Goal: Navigation & Orientation: Find specific page/section

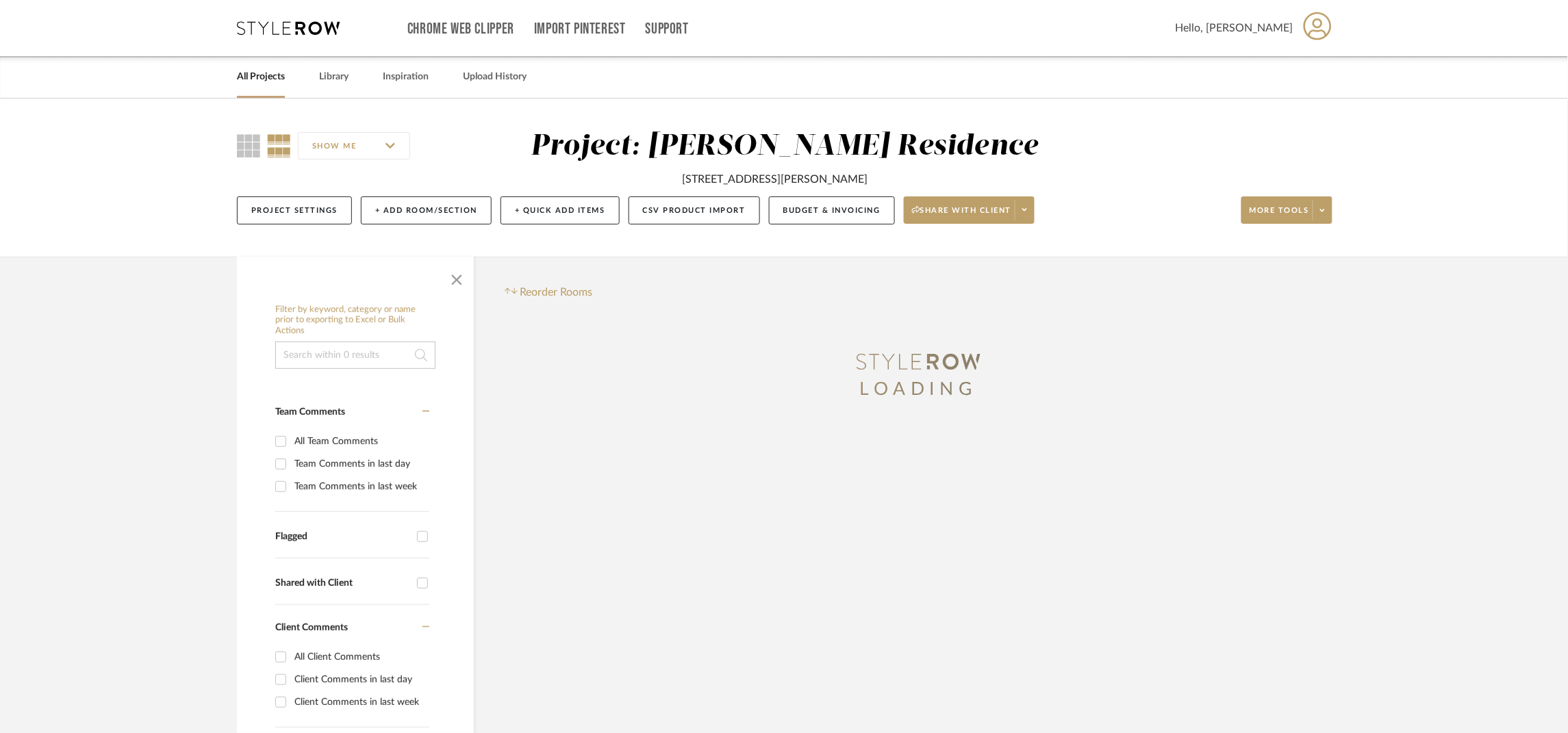
click at [258, 35] on div "Chrome Web Clipper Import Pinterest Support All Projects Library Inspiration Up…" at bounding box center [784, 28] width 1095 height 56
click at [320, 36] on div "Chrome Web Clipper Import Pinterest Support All Projects Library Inspiration Up…" at bounding box center [784, 28] width 1095 height 56
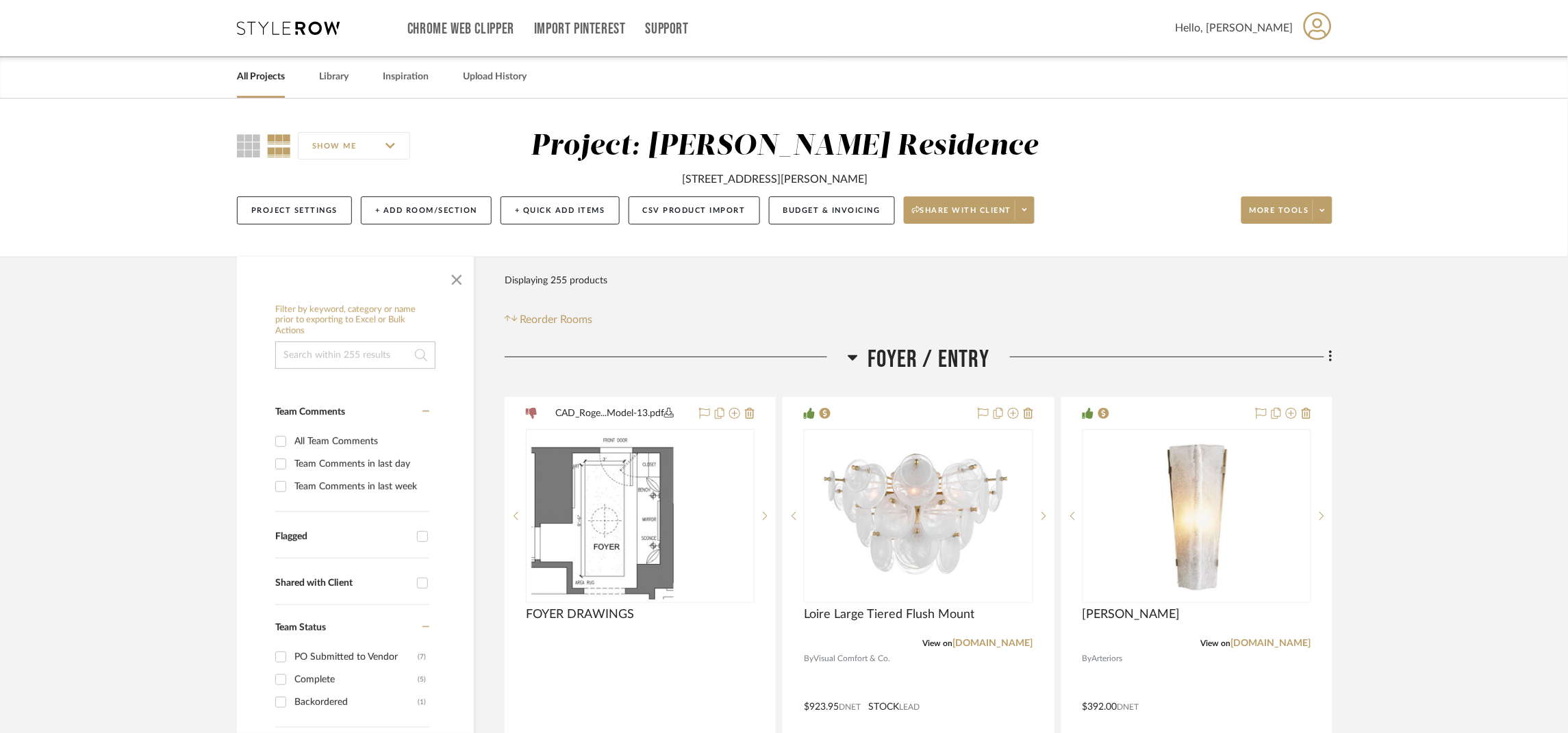
click at [236, 30] on desktop-header-v3 "Chrome Web Clipper Import Pinterest Support All Projects Library Inspiration Up…" at bounding box center [784, 49] width 1135 height 98
click at [252, 35] on icon at bounding box center [288, 27] width 103 height 14
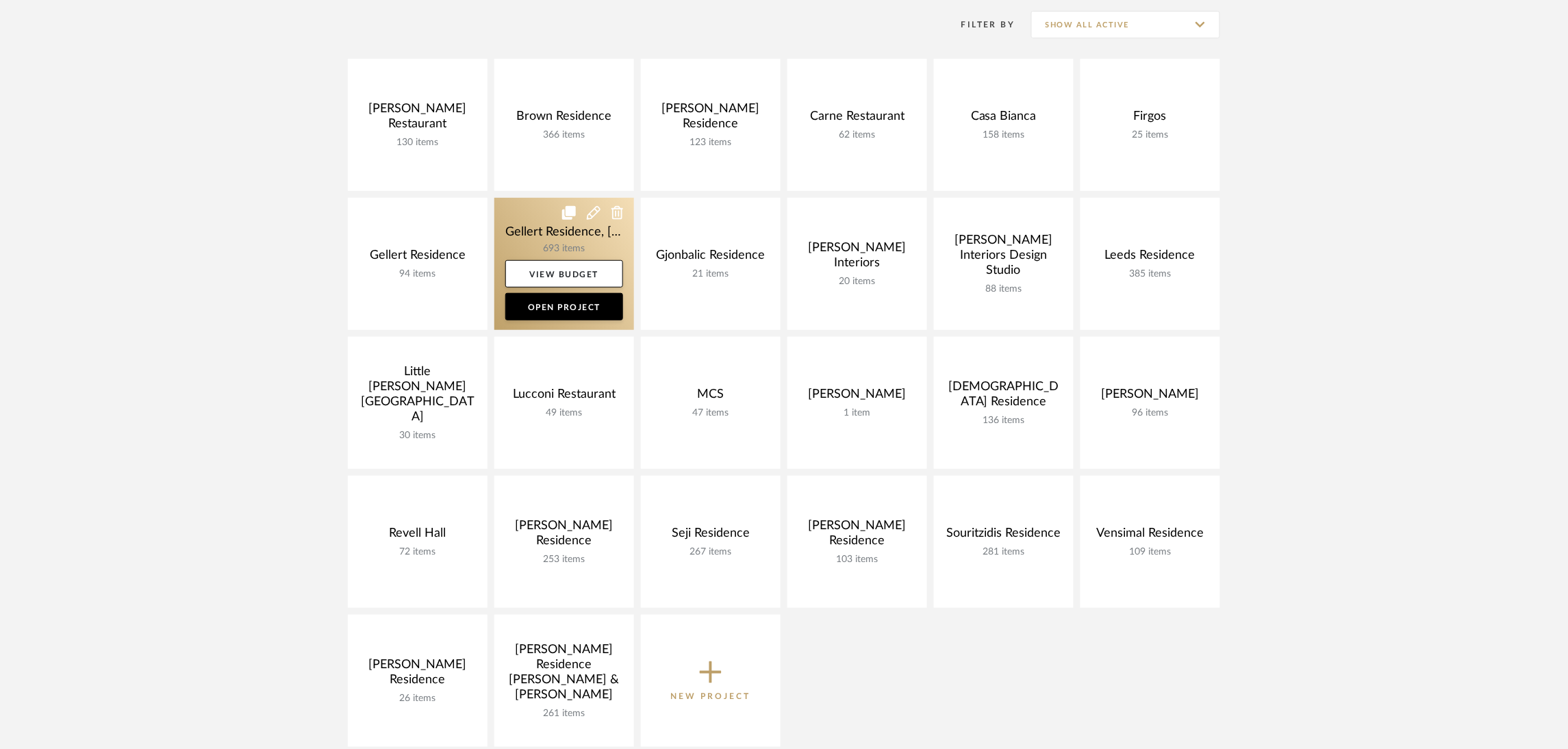
scroll to position [308, 0]
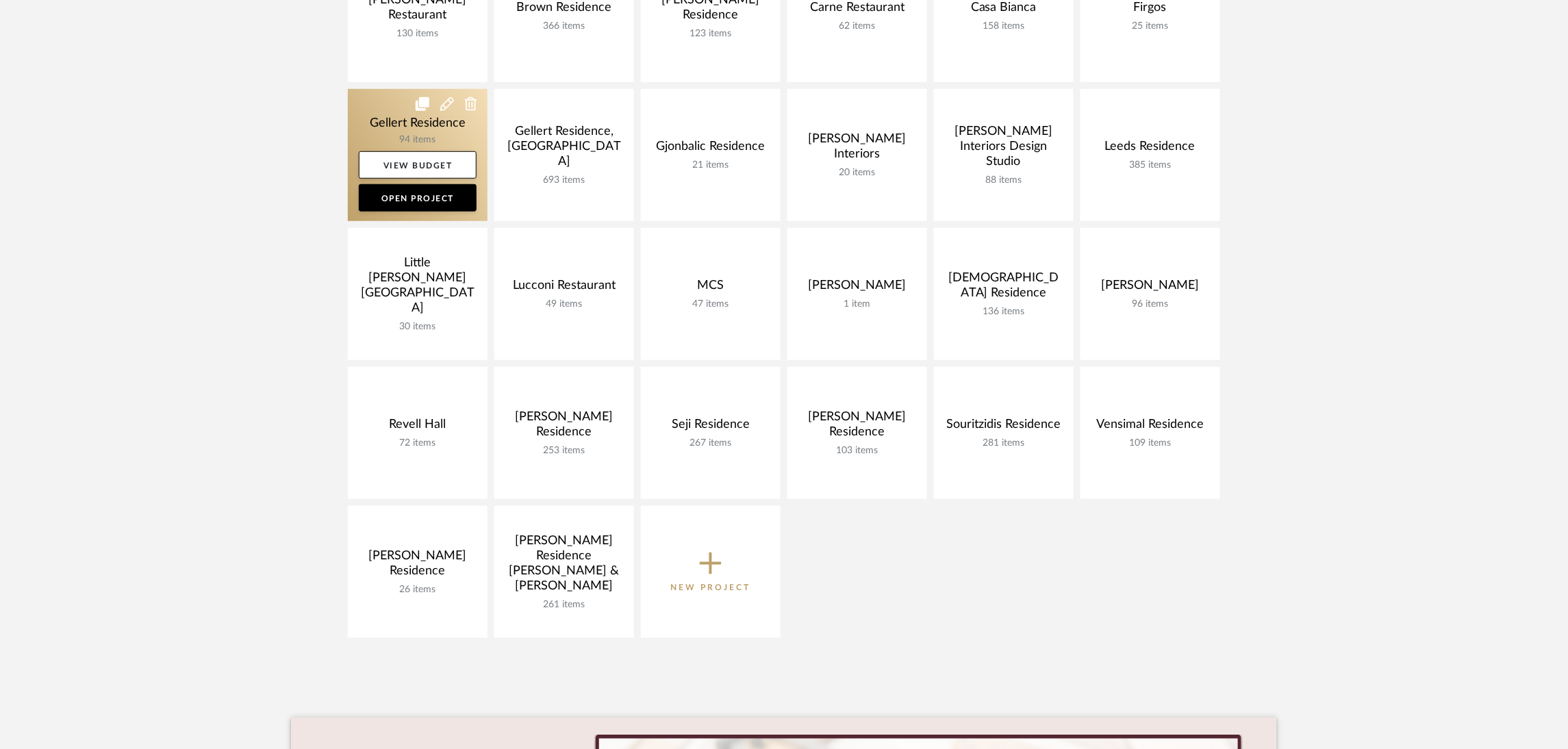
click at [420, 118] on link at bounding box center [417, 155] width 139 height 132
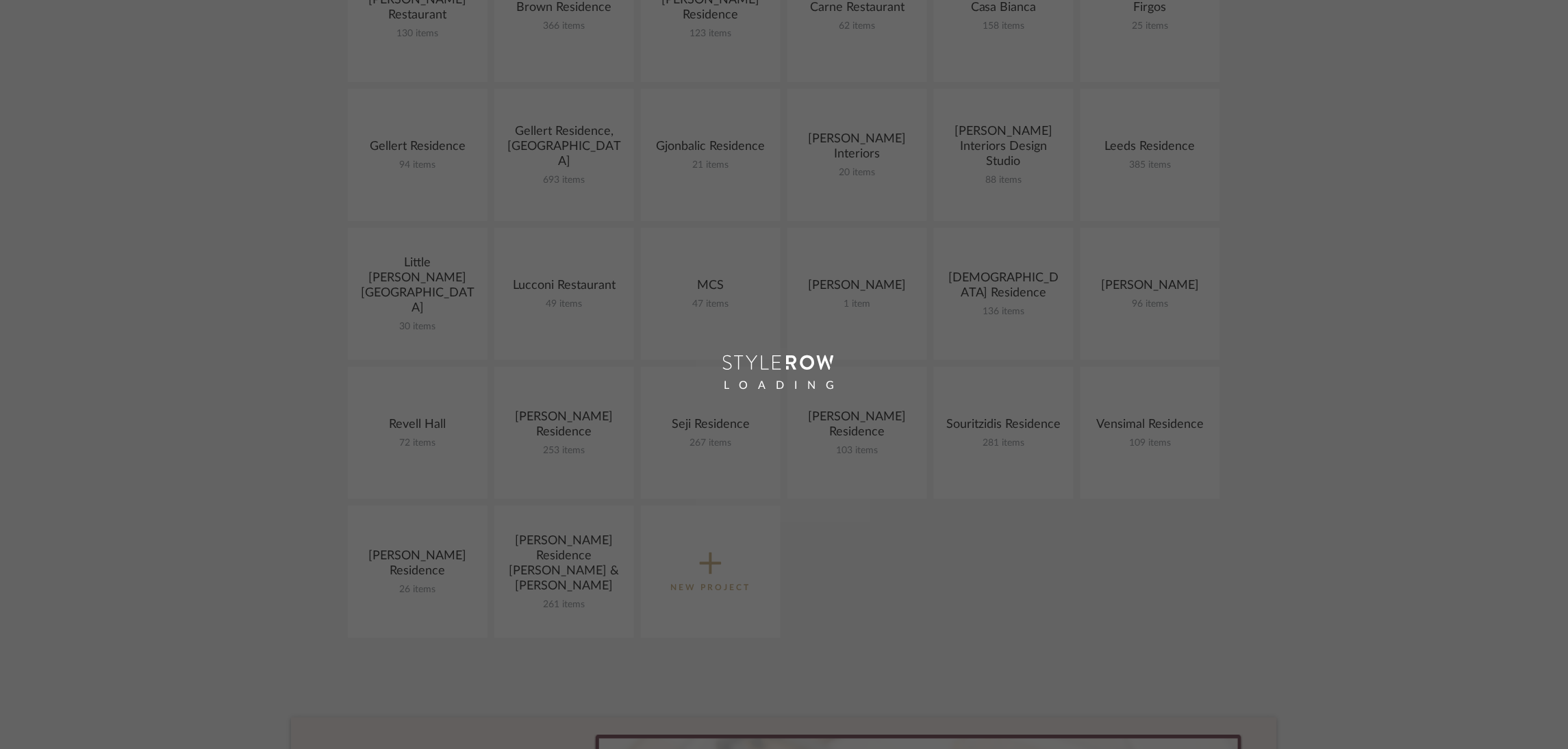
scroll to position [390, 0]
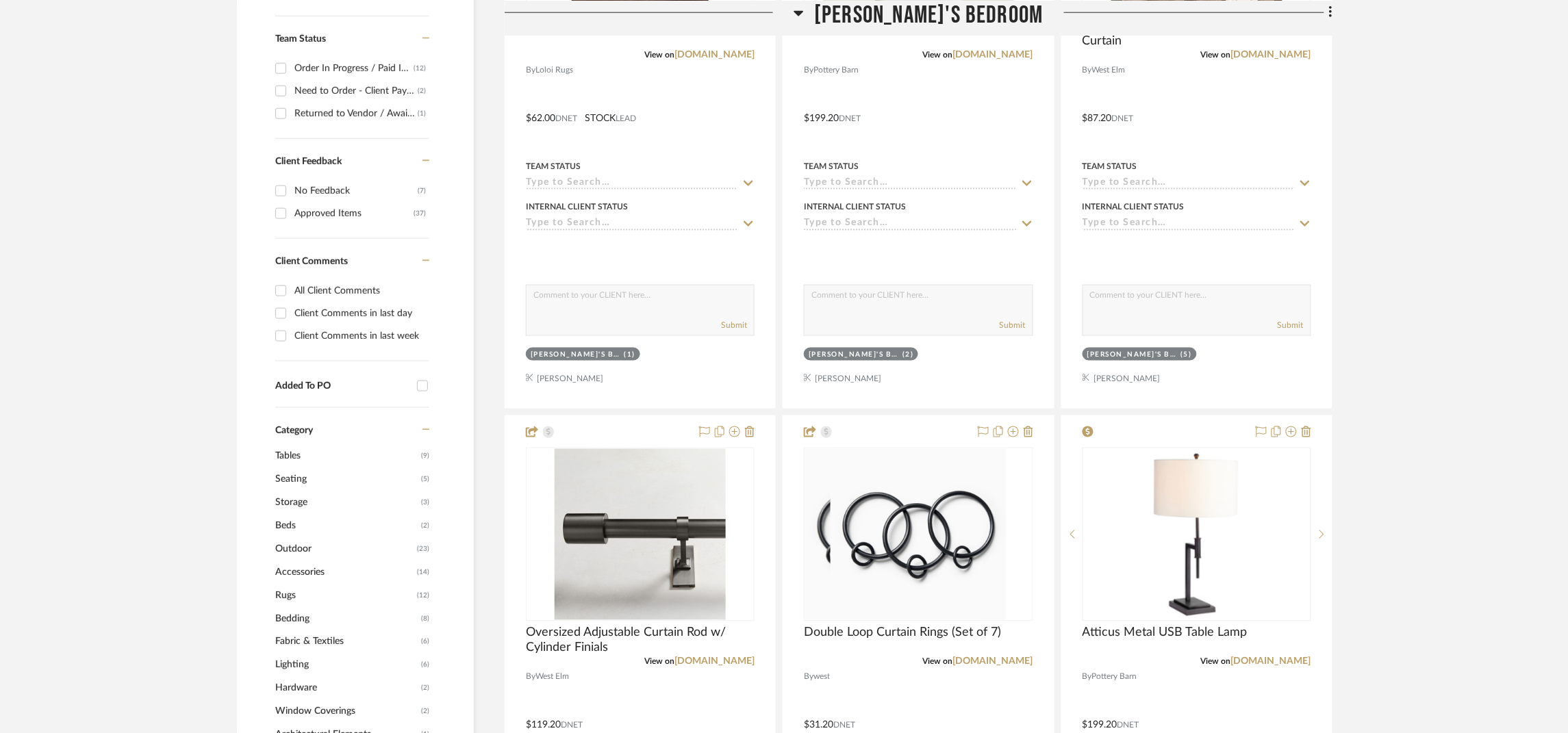
scroll to position [513, 0]
